Goal: Information Seeking & Learning: Learn about a topic

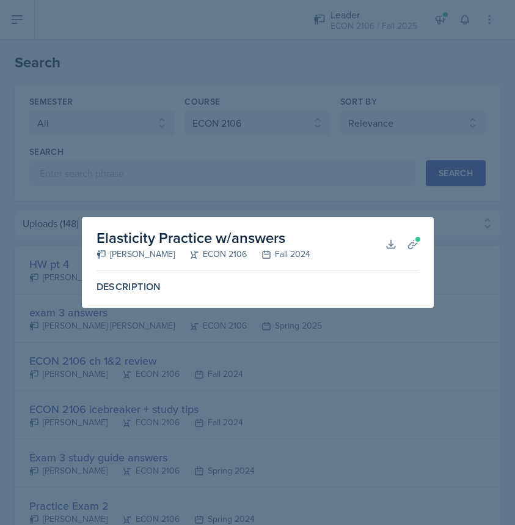
select select "all"
select select "c9bad1b1-c359-4dc6-8455-743bf519e2f7"
select select "1"
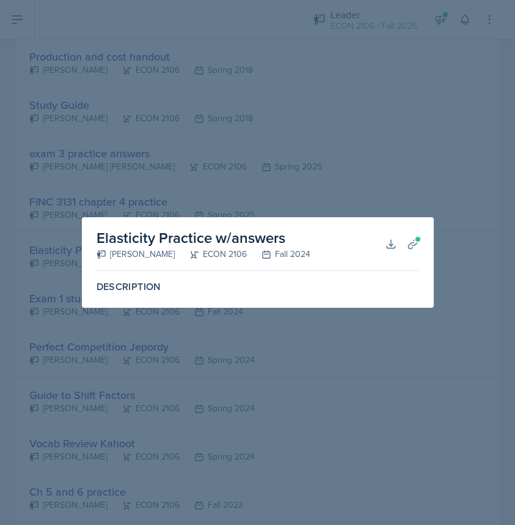
click at [378, 179] on div at bounding box center [257, 262] width 515 height 525
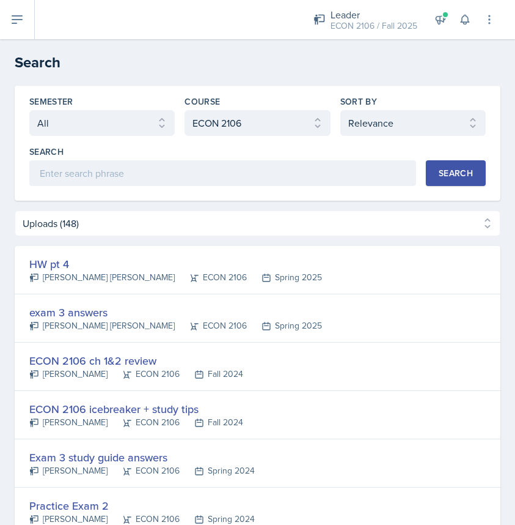
click at [452, 161] on button "Search" at bounding box center [456, 173] width 60 height 26
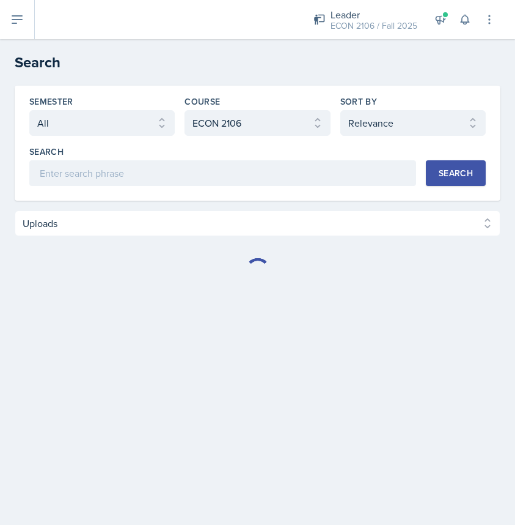
select select "Uploads (148)"
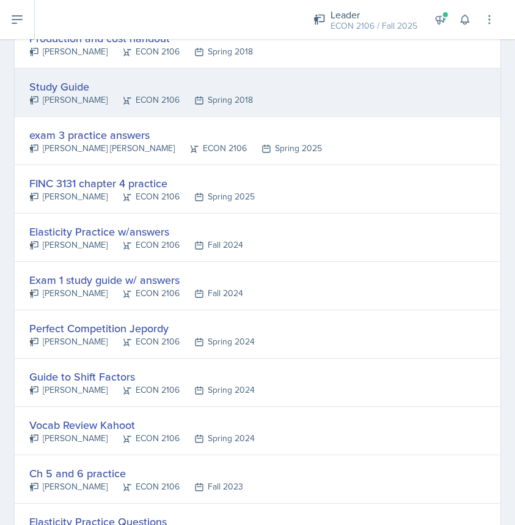
scroll to position [1094, 0]
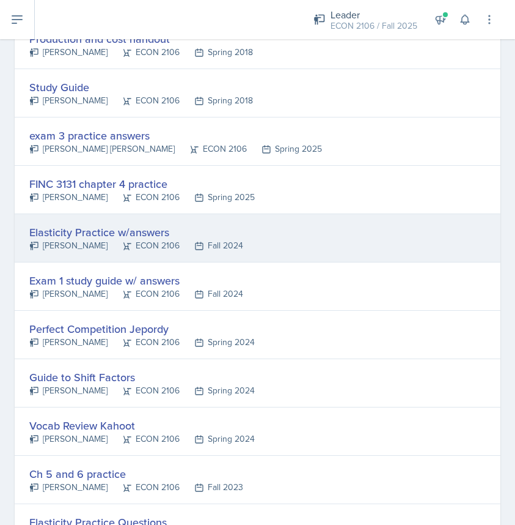
click at [291, 241] on div "Elasticity Practice w/answers [PERSON_NAME] ECON 2106 Fall 2024" at bounding box center [258, 238] width 486 height 48
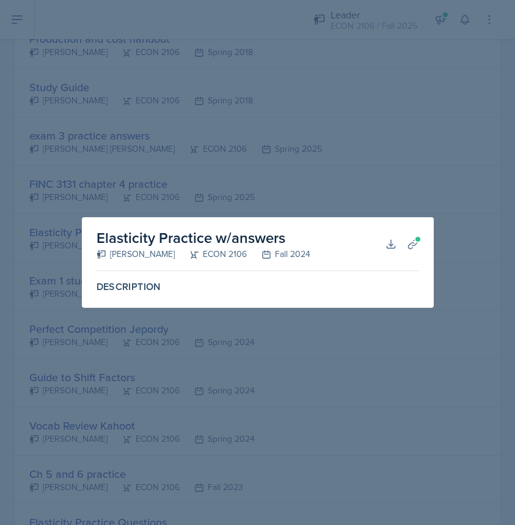
click at [339, 173] on div at bounding box center [257, 262] width 515 height 525
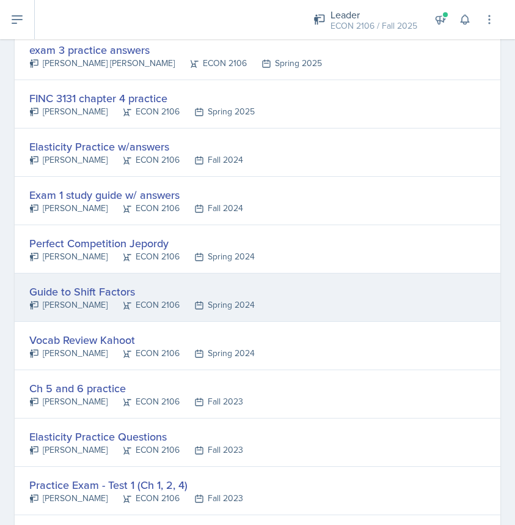
scroll to position [1217, 0]
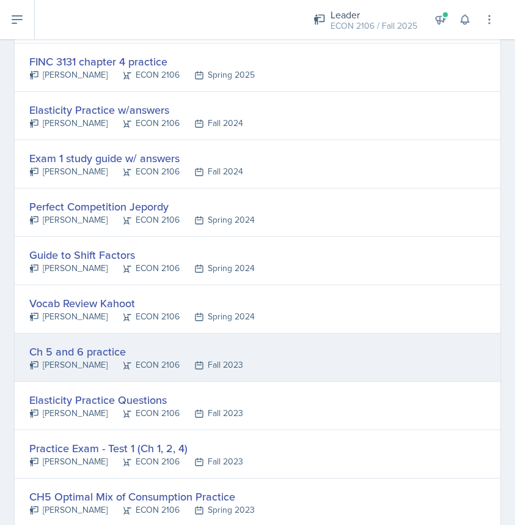
click at [278, 345] on div "Ch 5 and 6 practice [PERSON_NAME] ECON 2106 Fall 2023" at bounding box center [258, 357] width 486 height 48
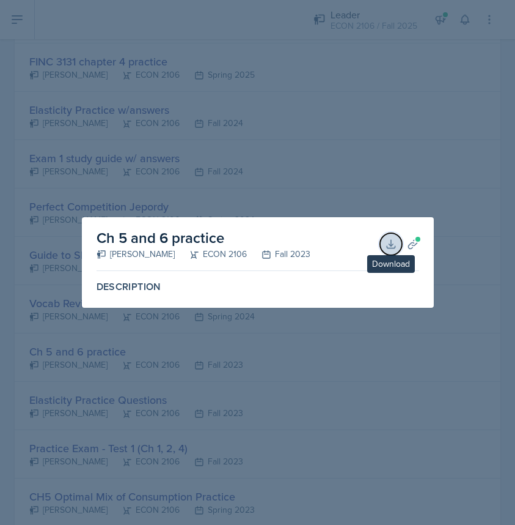
click at [390, 247] on icon at bounding box center [391, 244] width 12 height 12
click at [212, 157] on div at bounding box center [257, 262] width 515 height 525
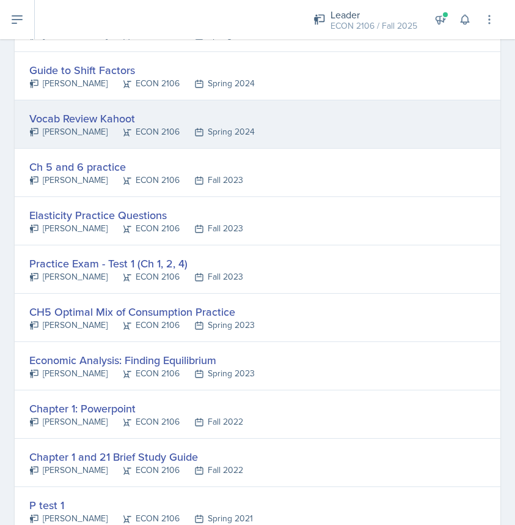
scroll to position [1403, 0]
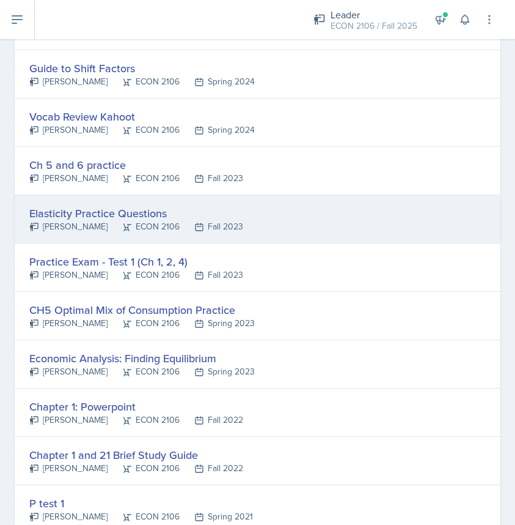
click at [298, 211] on div "Elasticity Practice Questions [PERSON_NAME] ECON 2106 Fall 2023" at bounding box center [258, 219] width 486 height 48
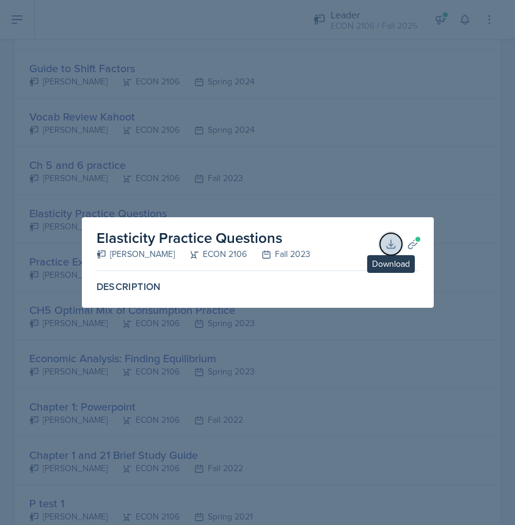
click at [387, 244] on icon at bounding box center [391, 244] width 12 height 12
